Goal: Information Seeking & Learning: Find contact information

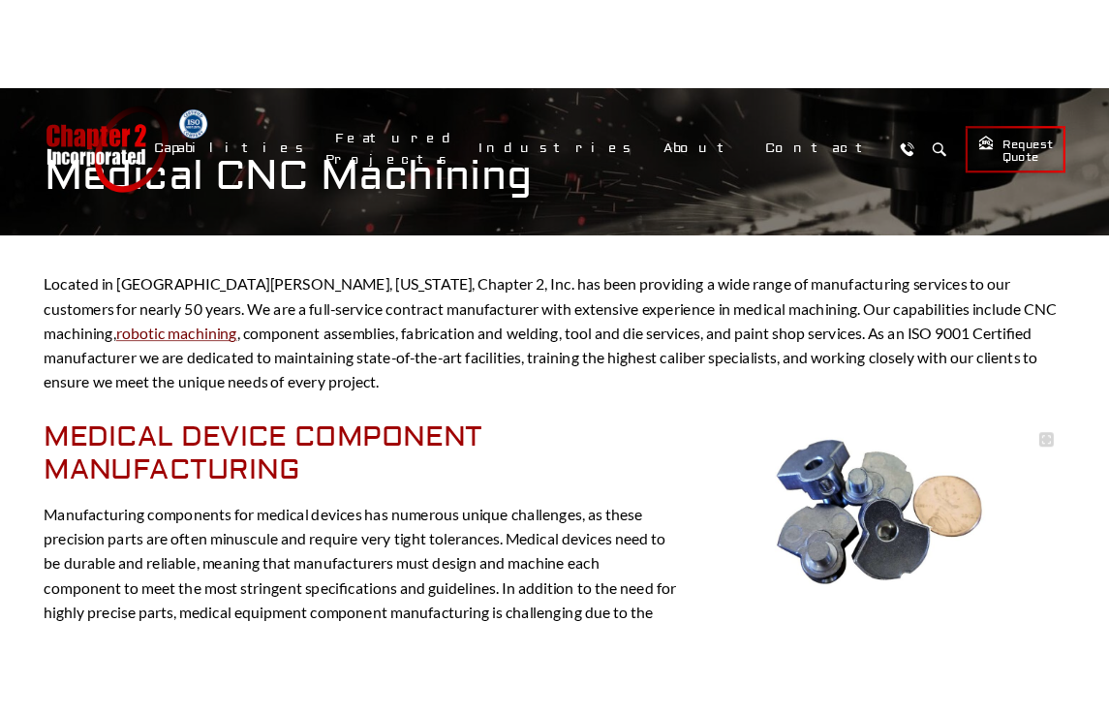
scroll to position [291, 0]
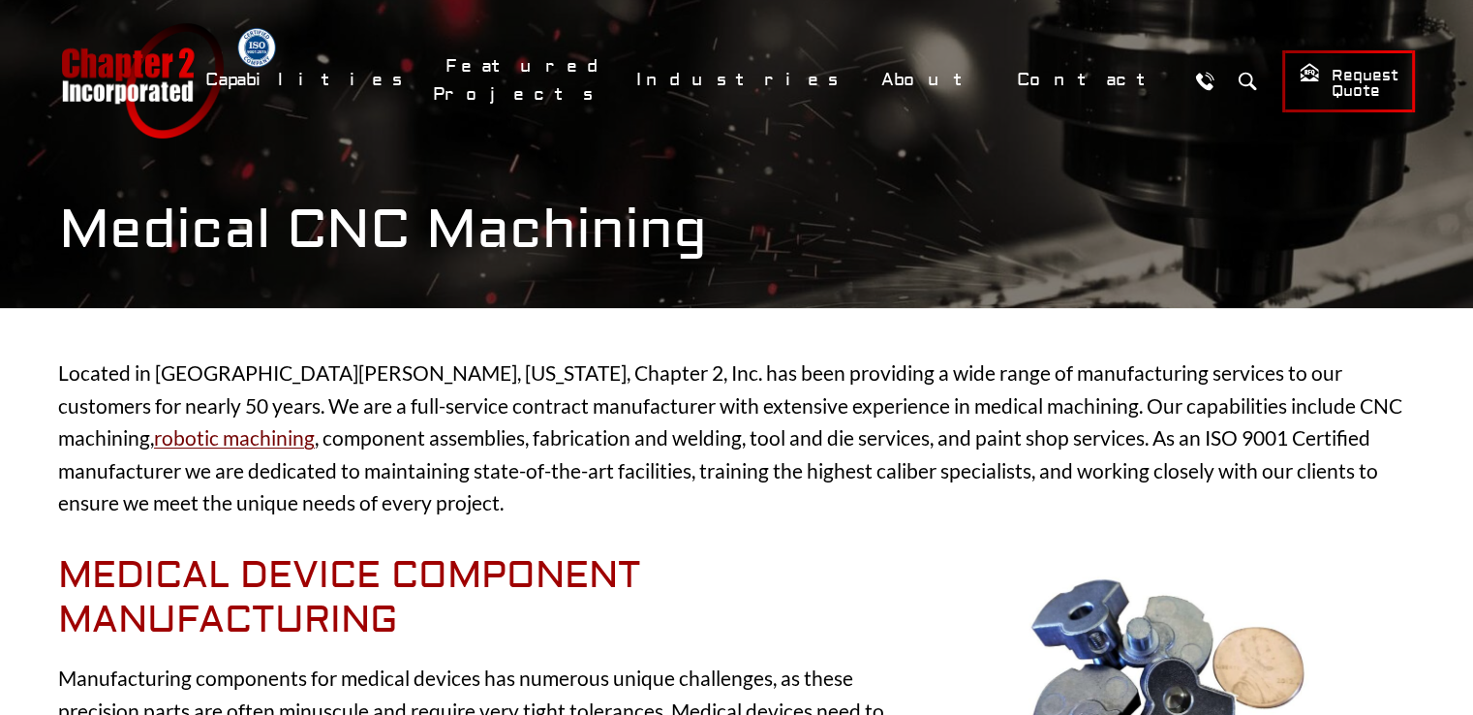
scroll to position [0, 0]
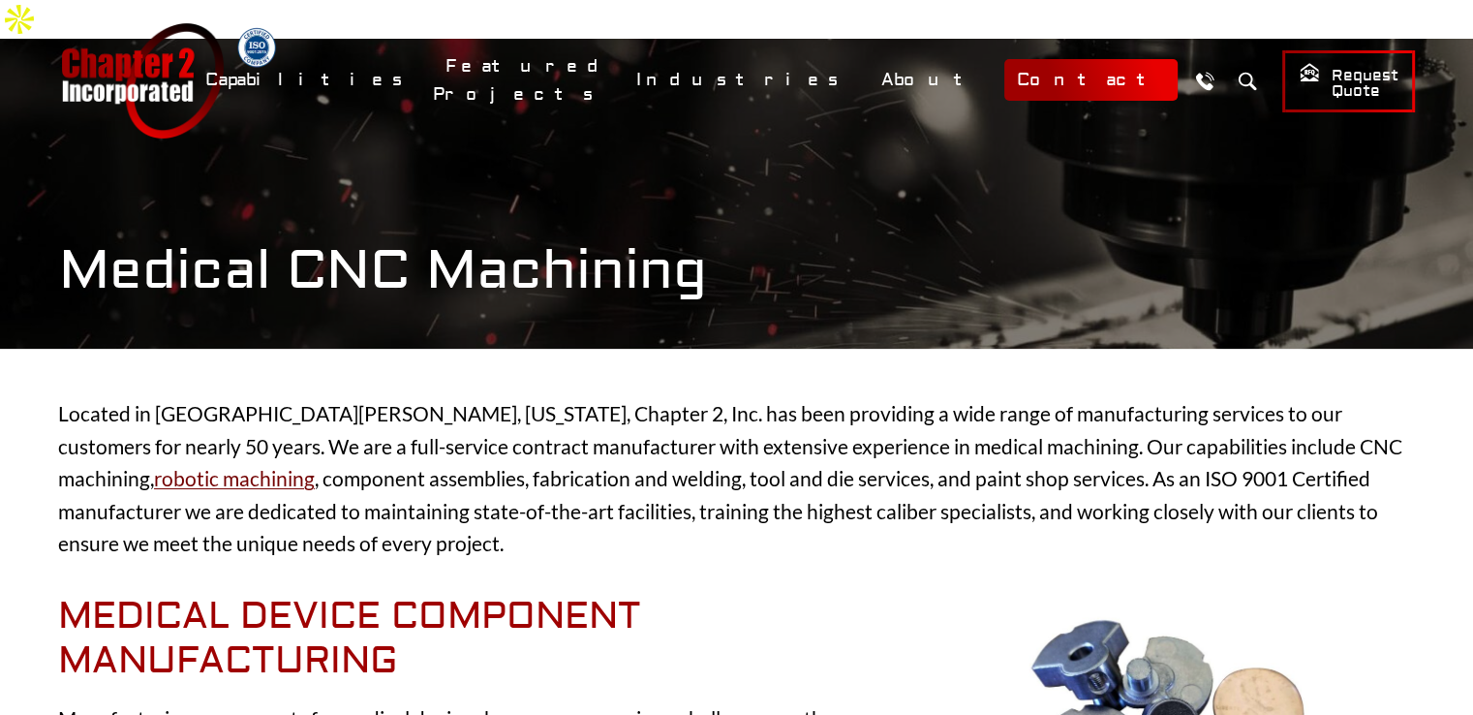
click at [1077, 82] on link "Contact" at bounding box center [1090, 80] width 173 height 42
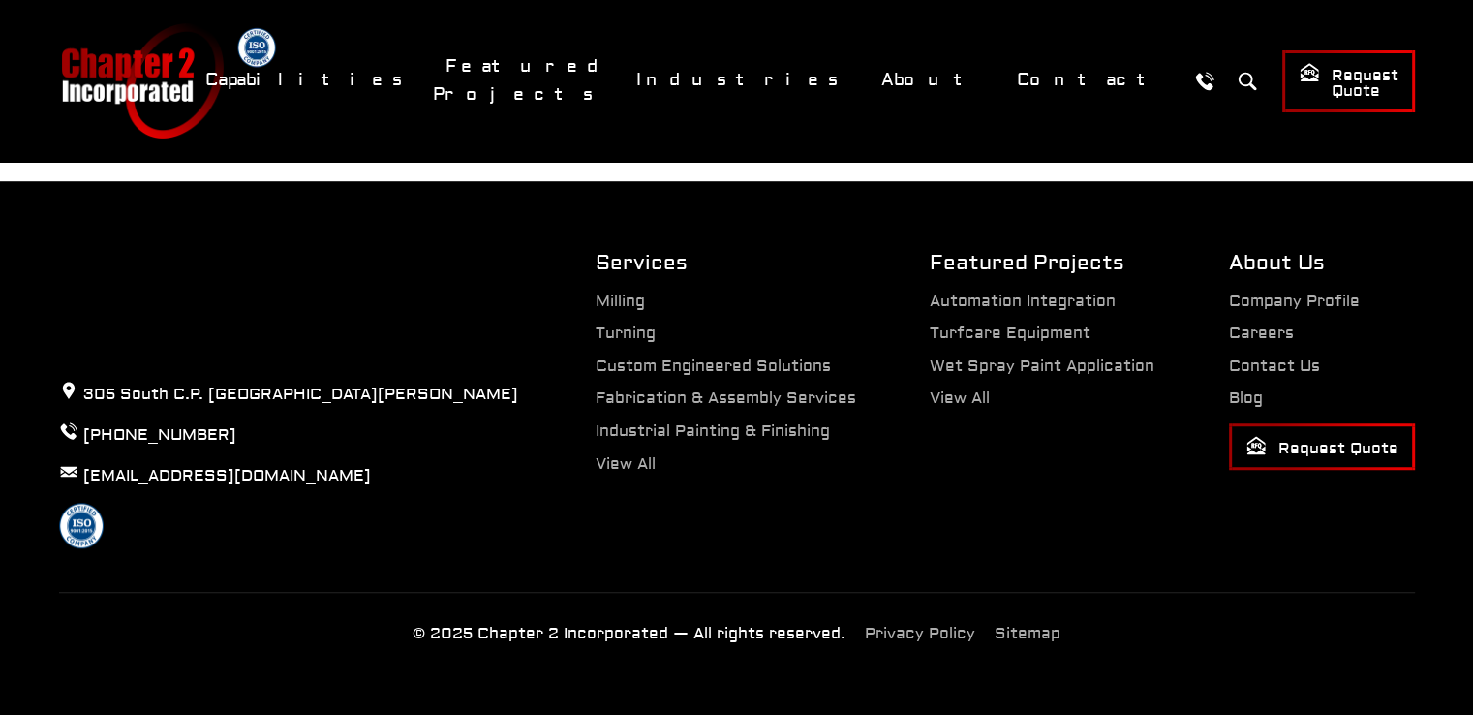
scroll to position [1407, 0]
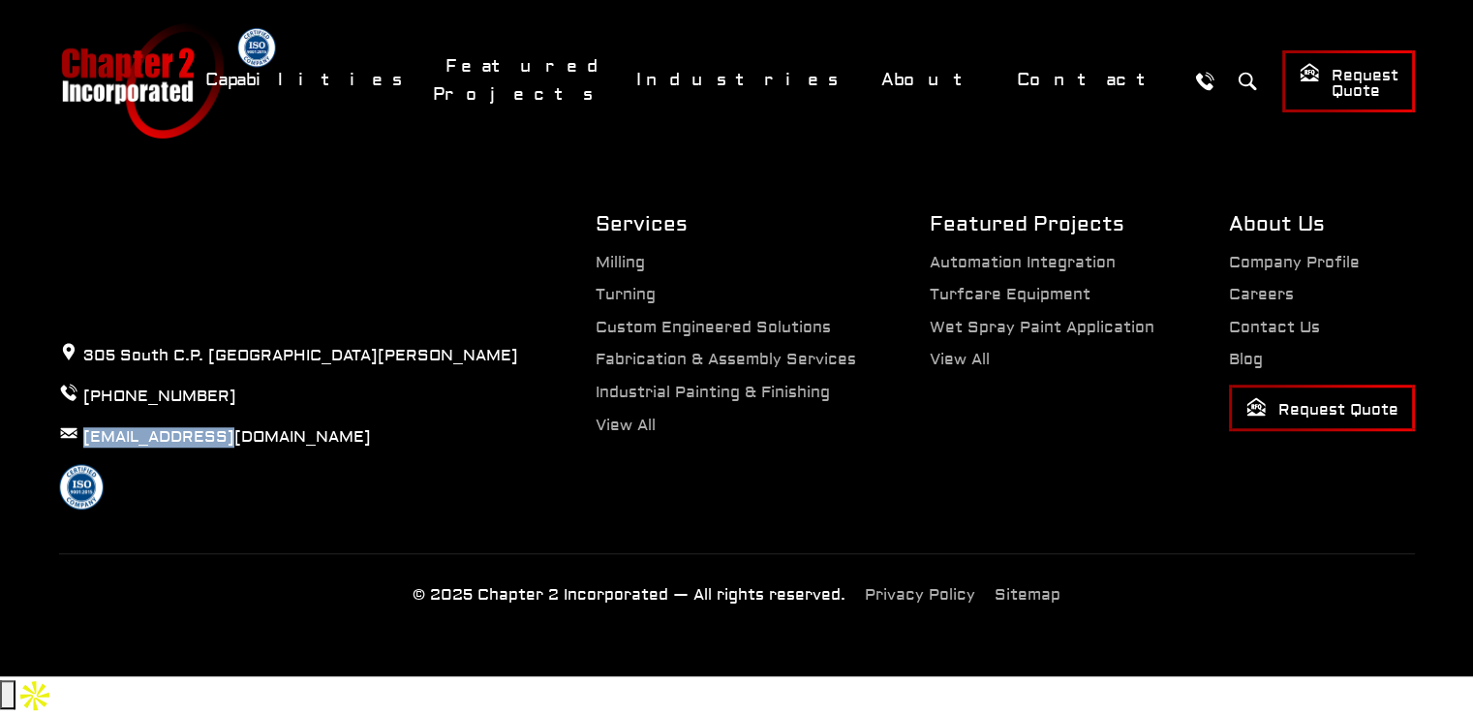
drag, startPoint x: 251, startPoint y: 475, endPoint x: 81, endPoint y: 482, distance: 169.6
click at [81, 449] on p "[EMAIL_ADDRESS][DOMAIN_NAME]" at bounding box center [288, 436] width 459 height 26
copy link "[EMAIL_ADDRESS][DOMAIN_NAME]"
click at [293, 503] on div at bounding box center [288, 487] width 459 height 46
drag, startPoint x: 238, startPoint y: 444, endPoint x: 81, endPoint y: 440, distance: 156.9
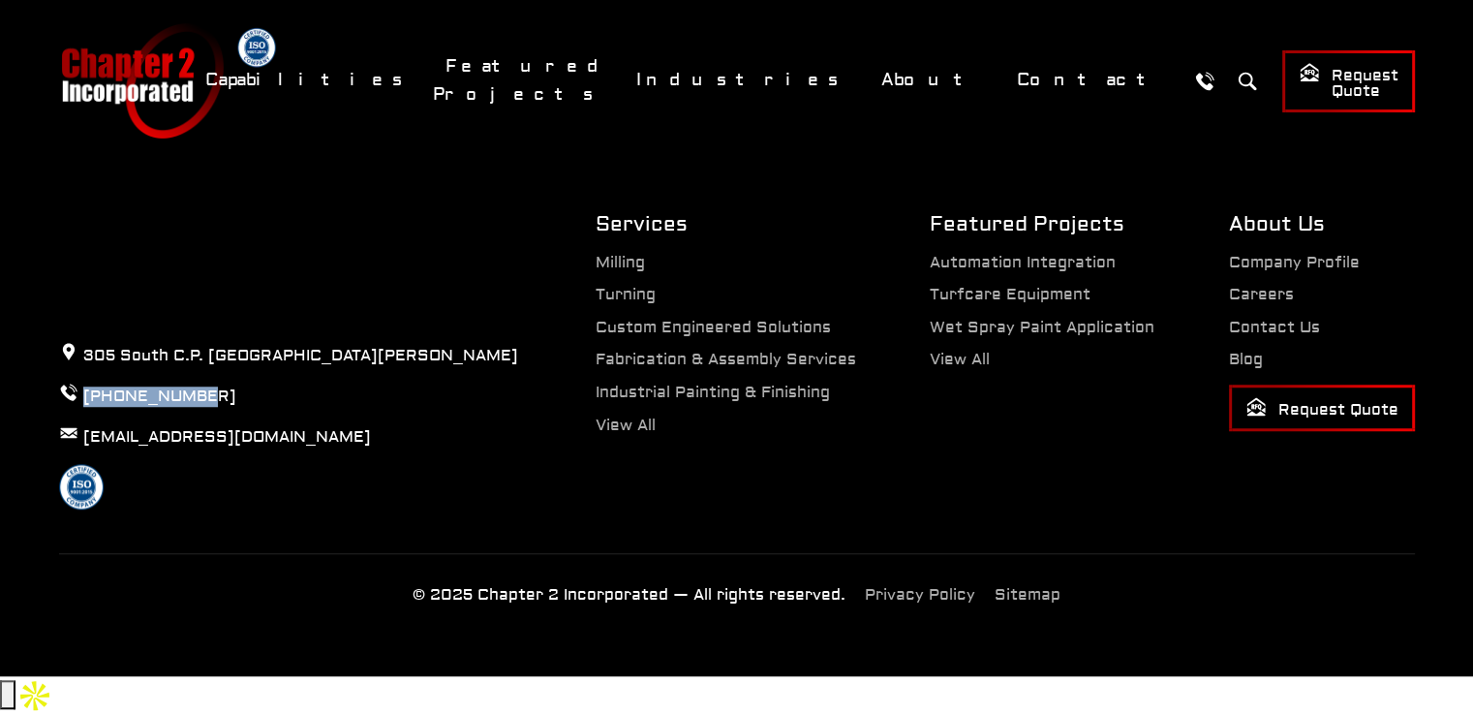
click at [81, 409] on p "[PHONE_NUMBER]" at bounding box center [288, 396] width 459 height 26
copy link "[PHONE_NUMBER]"
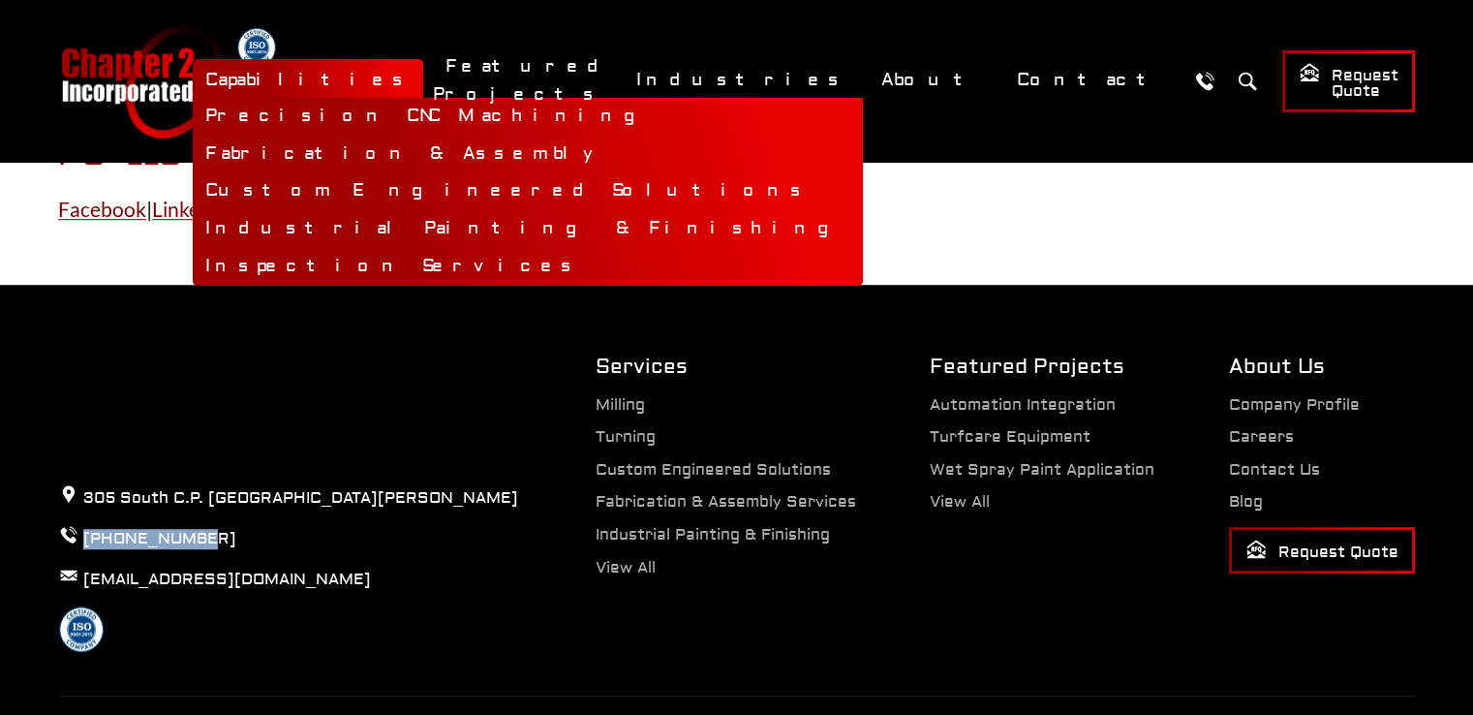
scroll to position [1213, 0]
